Goal: Information Seeking & Learning: Learn about a topic

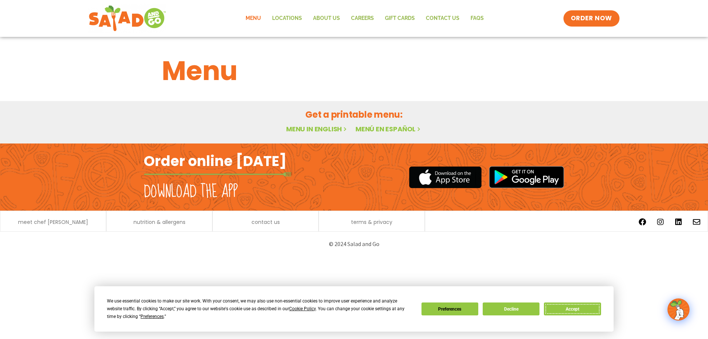
click at [563, 309] on button "Accept" at bounding box center [572, 309] width 57 height 13
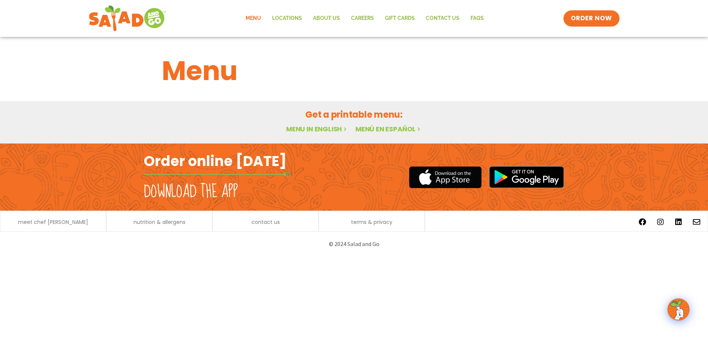
click at [323, 125] on link "Menu in English" at bounding box center [317, 128] width 62 height 9
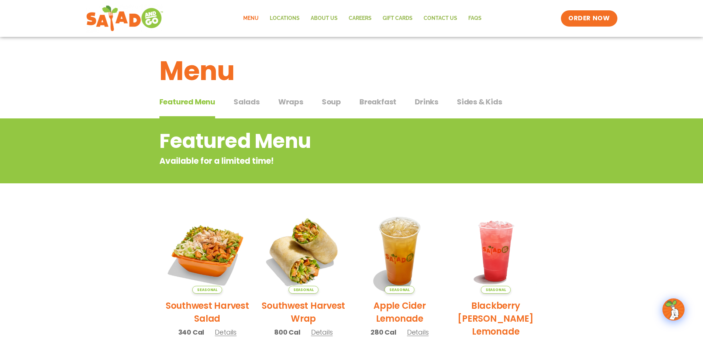
click at [240, 101] on span "Salads" at bounding box center [247, 101] width 26 height 11
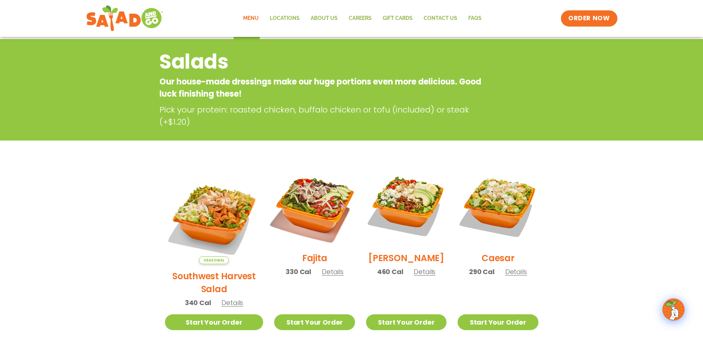
scroll to position [62, 0]
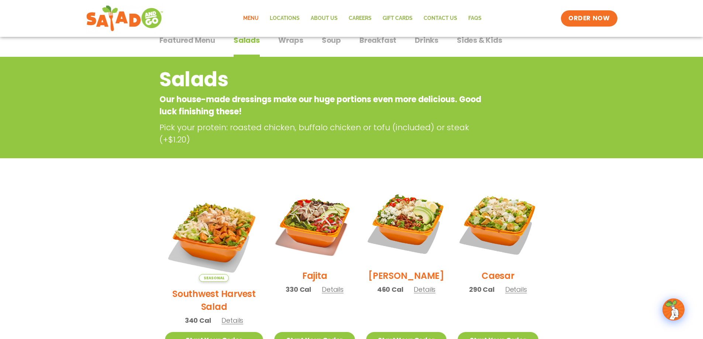
click at [206, 44] on span "Featured Menu" at bounding box center [187, 40] width 56 height 11
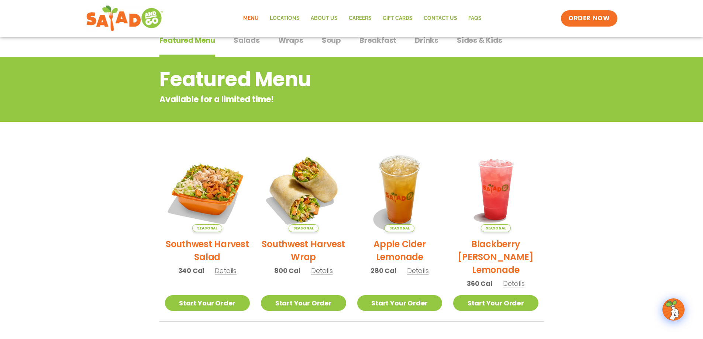
click at [296, 43] on span "Wraps" at bounding box center [290, 40] width 25 height 11
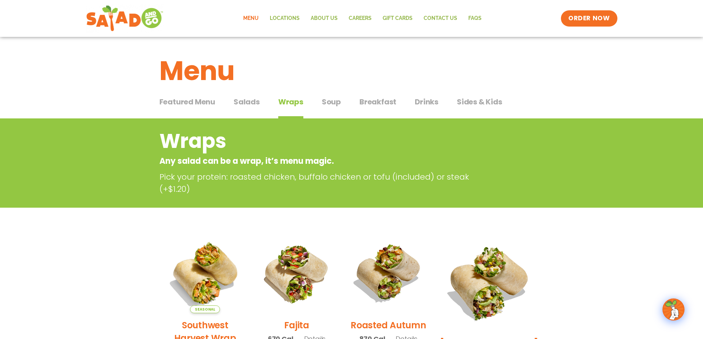
click at [462, 103] on span "Sides & Kids" at bounding box center [479, 101] width 45 height 11
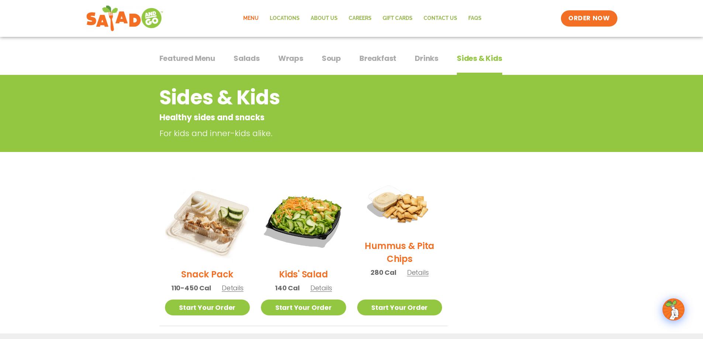
scroll to position [62, 0]
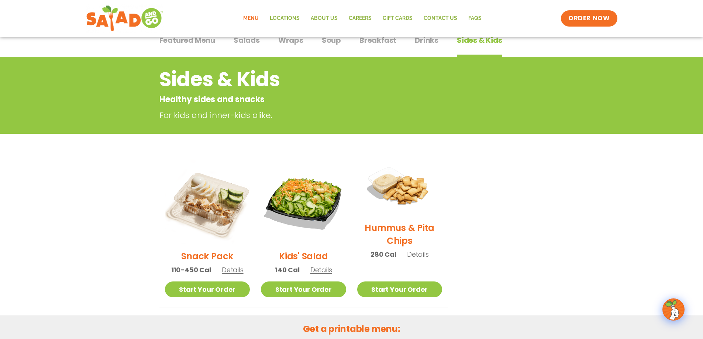
click at [429, 40] on span "Drinks" at bounding box center [427, 40] width 24 height 11
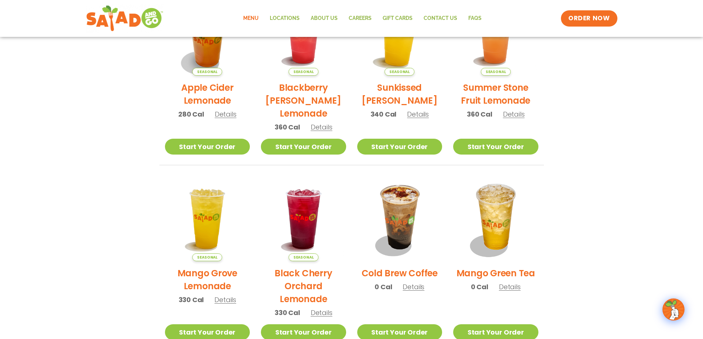
scroll to position [246, 0]
